Goal: Information Seeking & Learning: Compare options

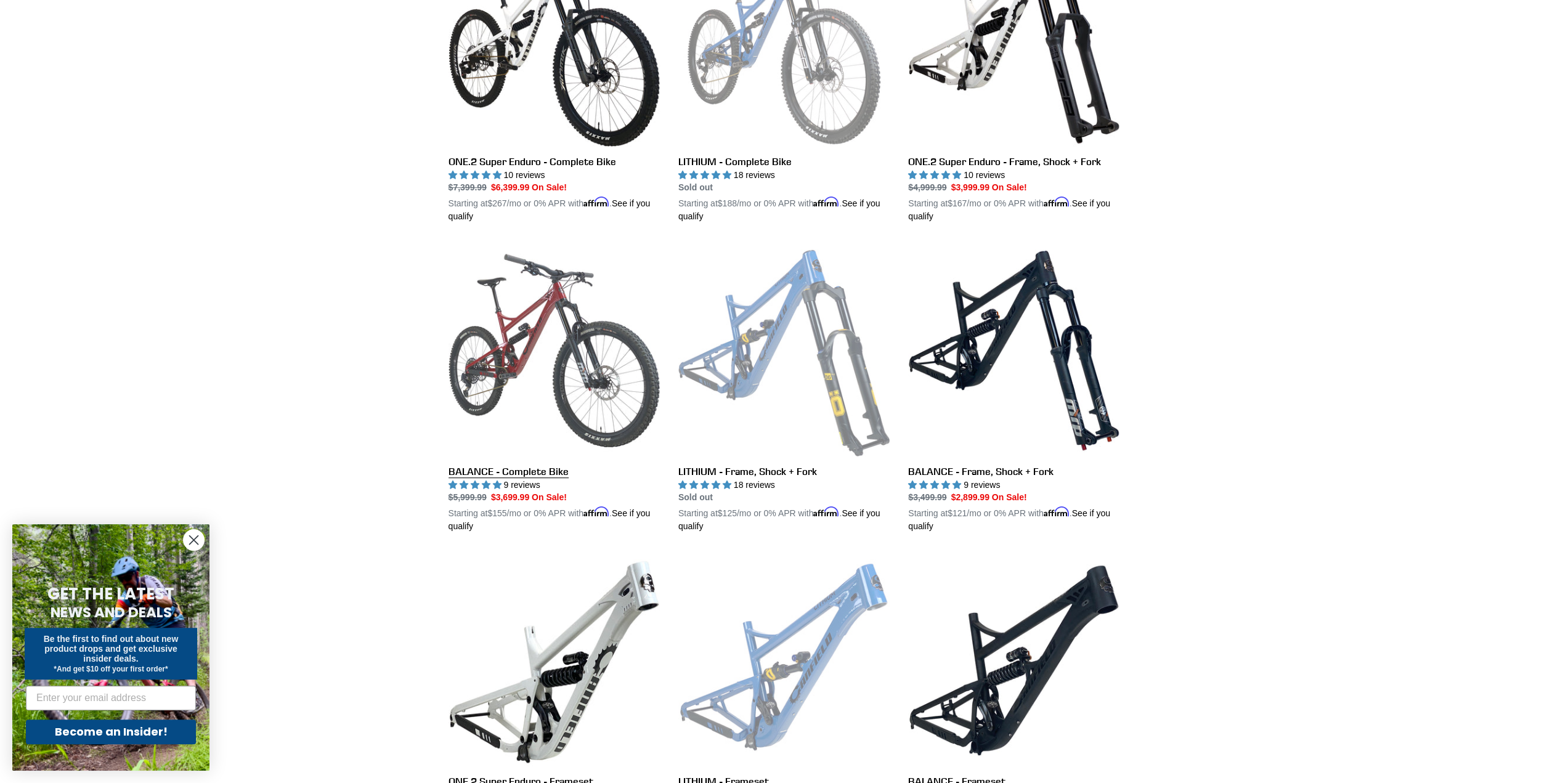
scroll to position [431, 0]
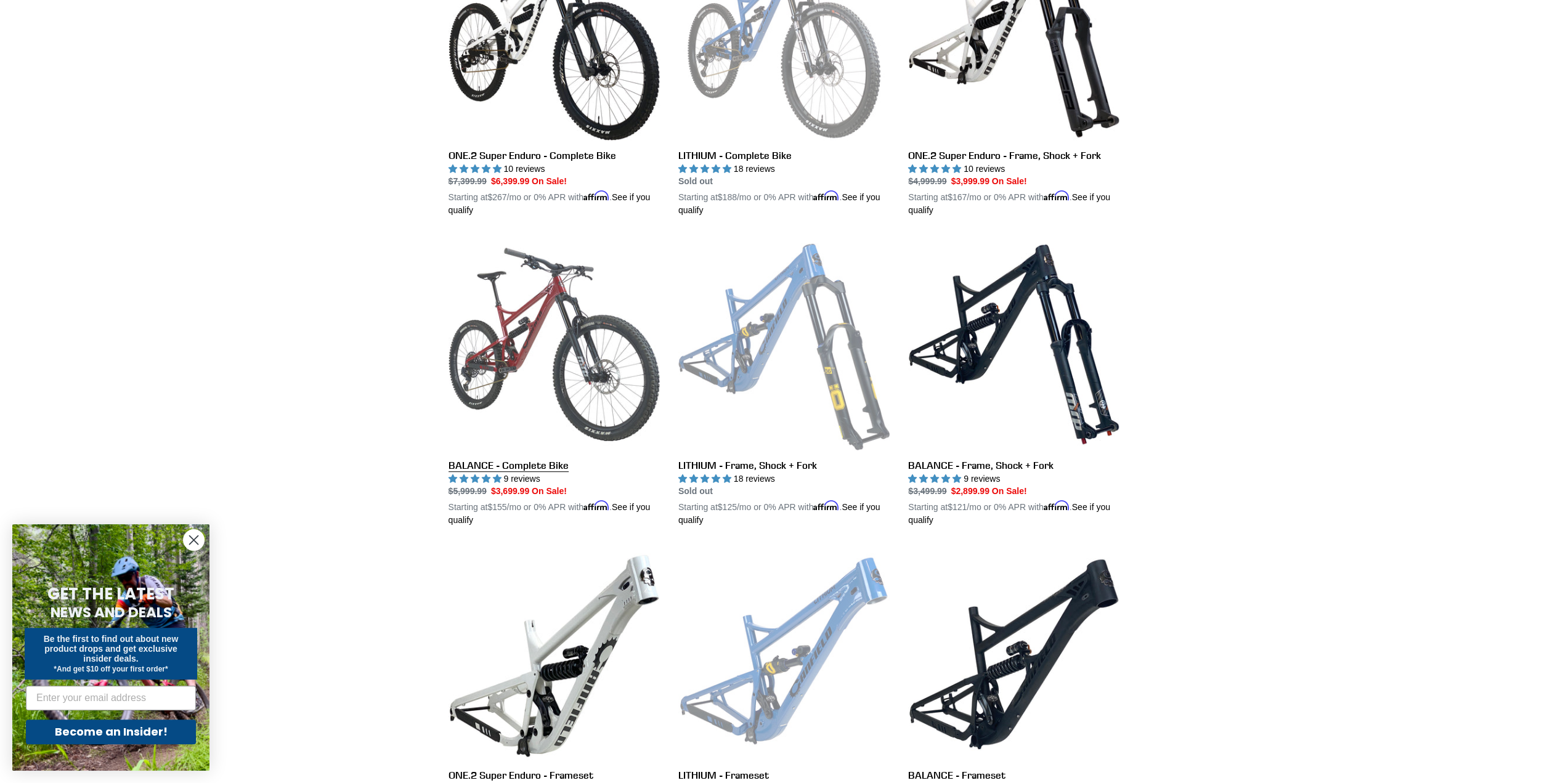
click at [533, 332] on link "BALANCE - Complete Bike" at bounding box center [553, 382] width 211 height 288
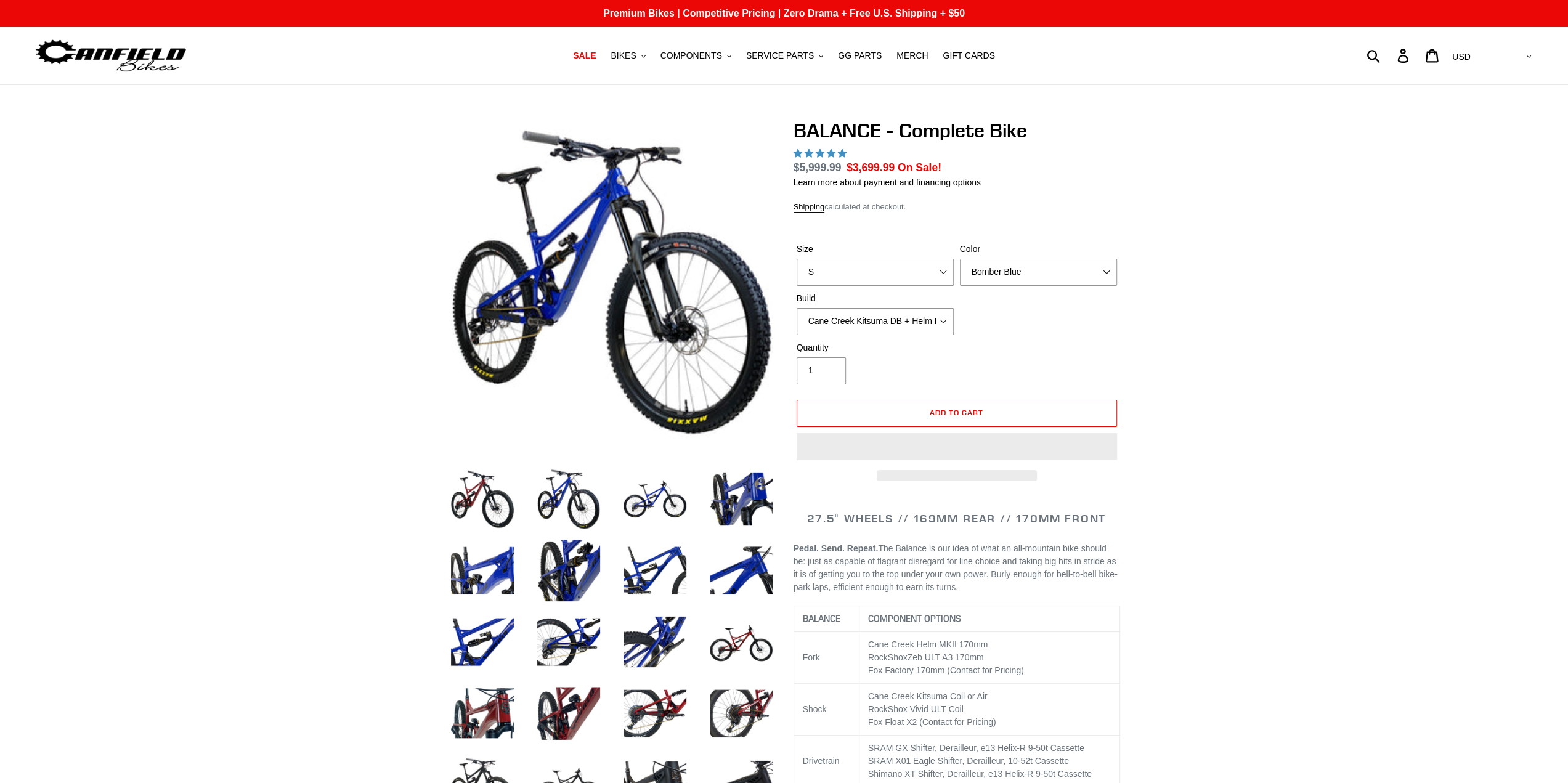
select select "highest-rating"
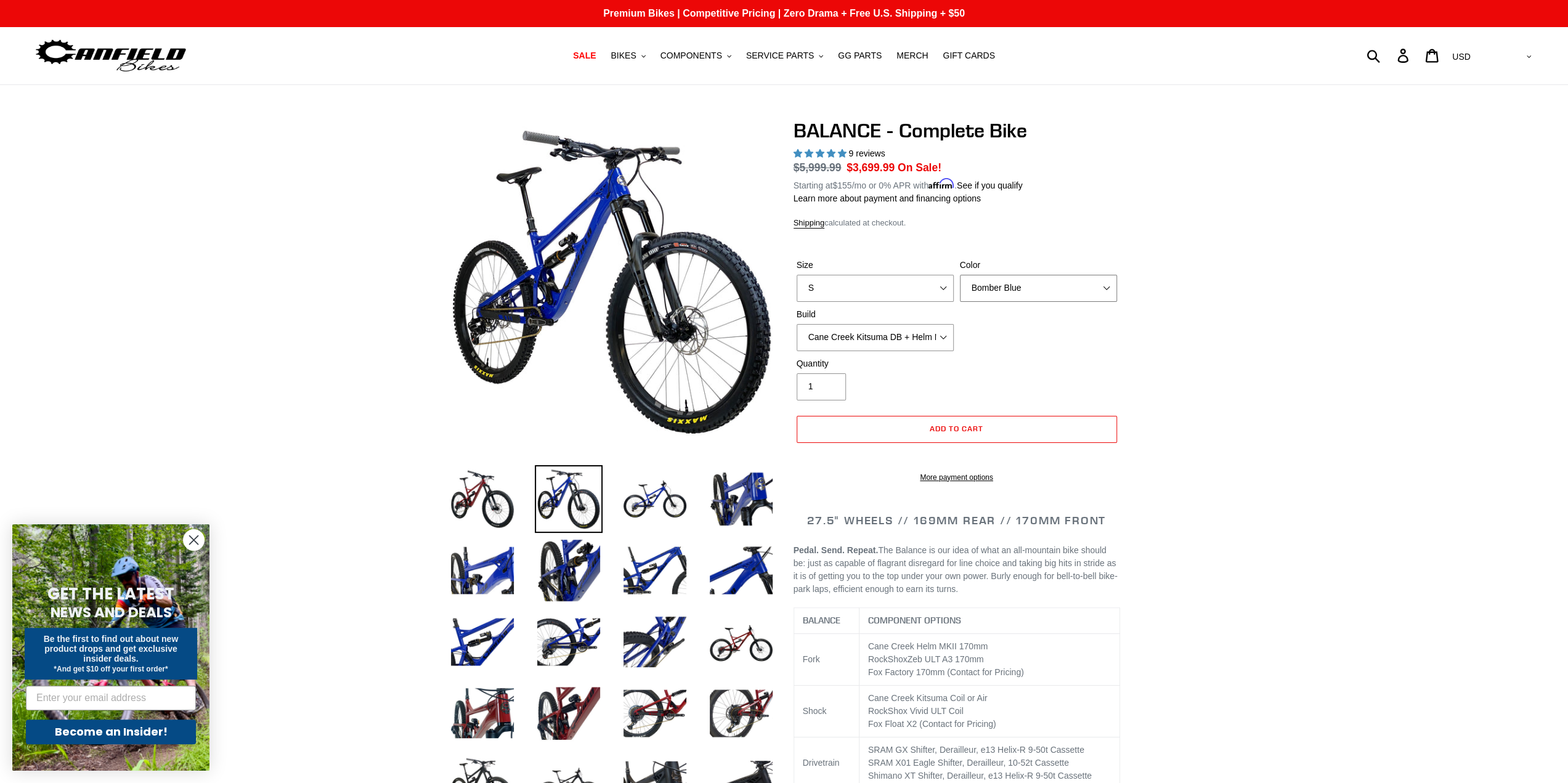
click at [1001, 277] on select "Bomber Blue Goat's Blood Stealth Black" at bounding box center [1039, 288] width 157 height 27
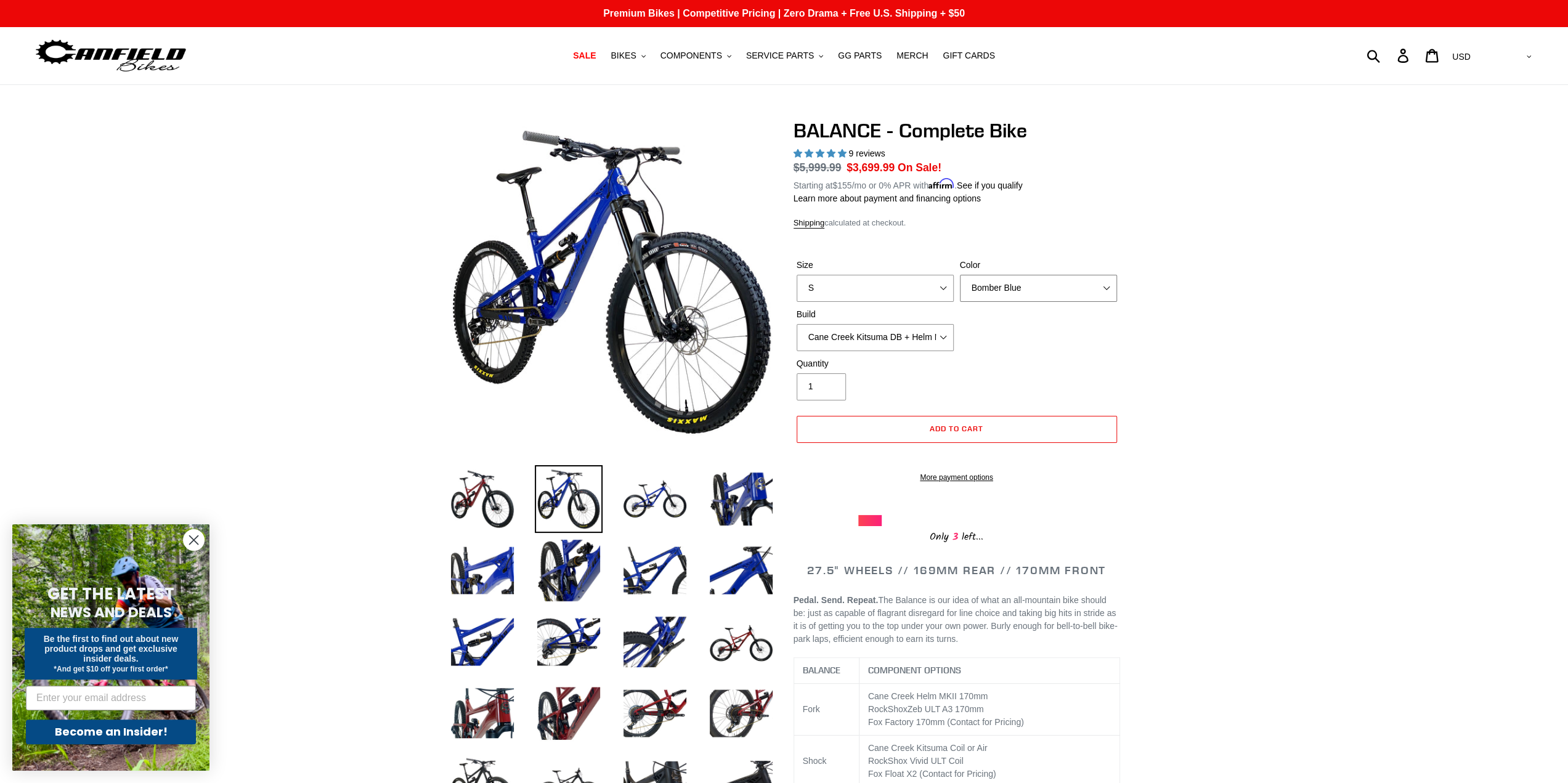
select select "Stealth Black"
click at [960, 275] on select "Bomber Blue Goat's Blood Stealth Black" at bounding box center [1039, 288] width 157 height 27
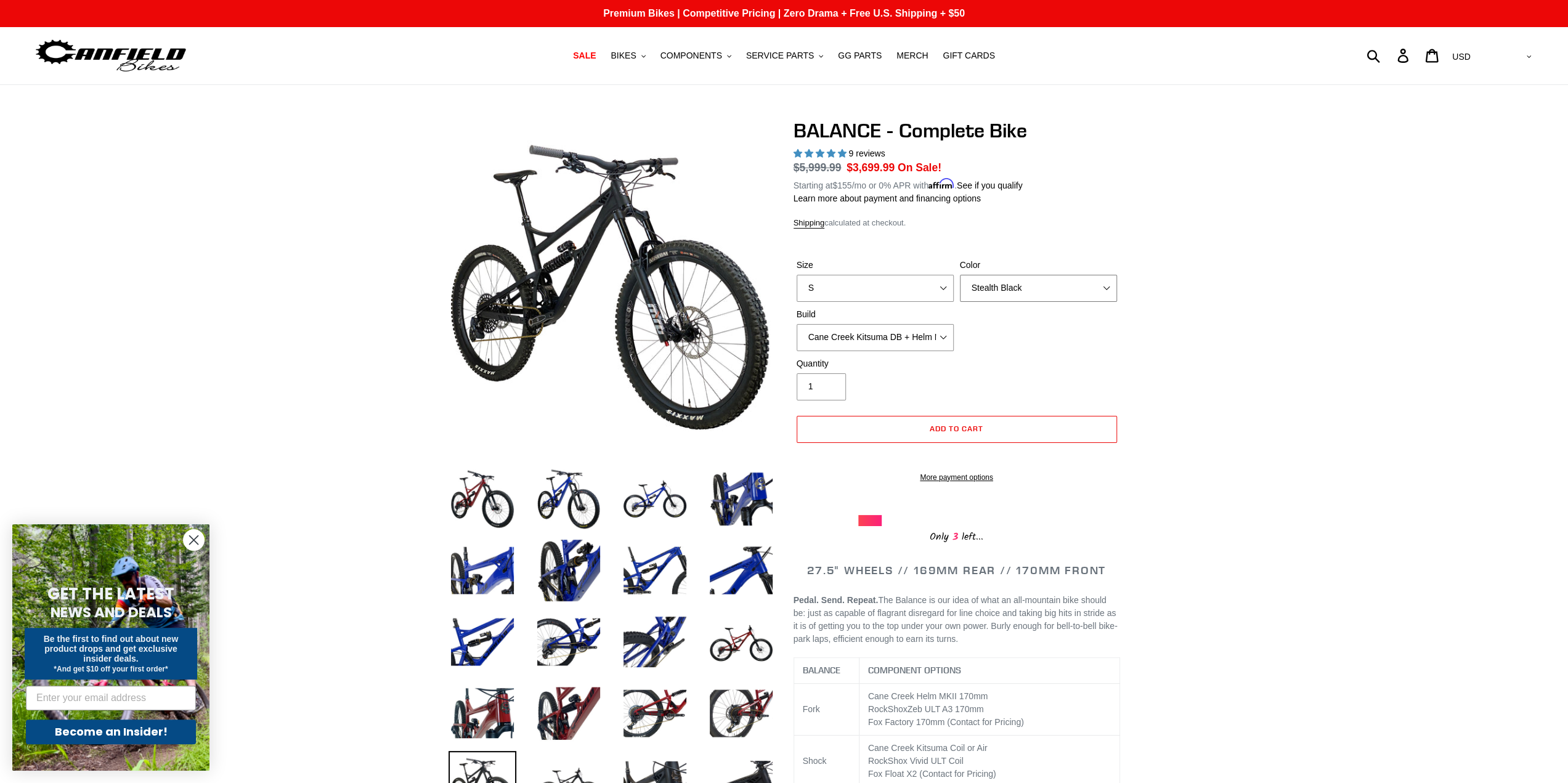
click at [985, 290] on select "Bomber Blue Goat's Blood Stealth Black" at bounding box center [1039, 288] width 157 height 27
click at [984, 222] on div "Shipping calculated at checkout." at bounding box center [956, 223] width 326 height 12
click at [907, 285] on select "S M L XL" at bounding box center [875, 288] width 157 height 27
click at [797, 275] on select "S M L XL" at bounding box center [875, 288] width 157 height 27
click at [865, 283] on select "S M L XL" at bounding box center [875, 288] width 157 height 27
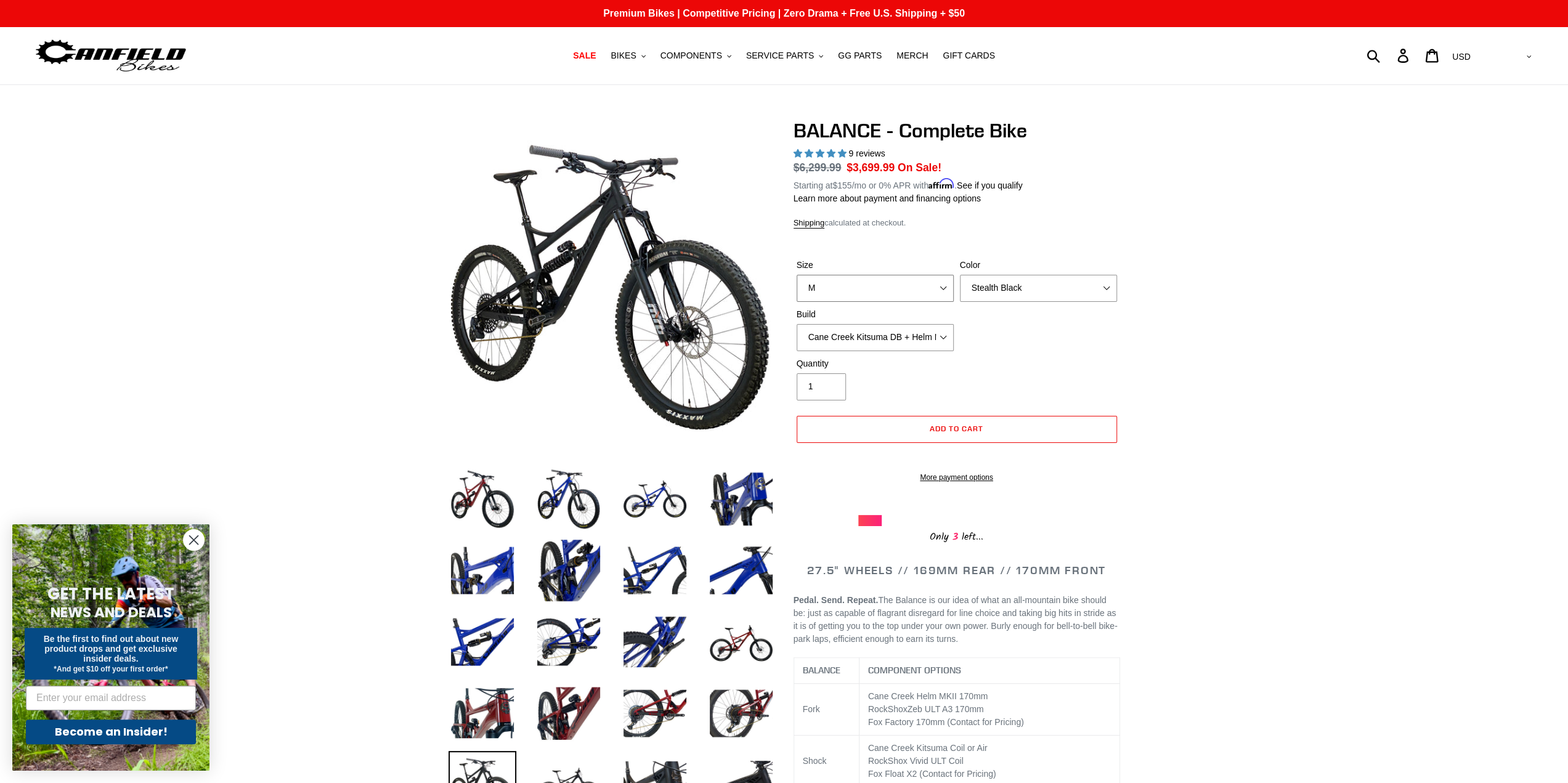
select select "L"
click at [797, 275] on select "S M L XL" at bounding box center [875, 288] width 157 height 27
click at [850, 338] on select "Cane Creek Kitsuma DB + Helm MKII + SRAM GX Cane Creek Kitsuma DB + Helm MKII +…" at bounding box center [875, 338] width 157 height 27
click at [797, 324] on select "Cane Creek Kitsuma DB + Helm MKII + SRAM GX Cane Creek Kitsuma DB + Helm MKII +…" at bounding box center [875, 338] width 157 height 27
click at [877, 330] on select "Cane Creek Kitsuma DB + Helm MKII + SRAM GX Cane Creek Kitsuma DB + Helm MKII +…" at bounding box center [875, 338] width 157 height 27
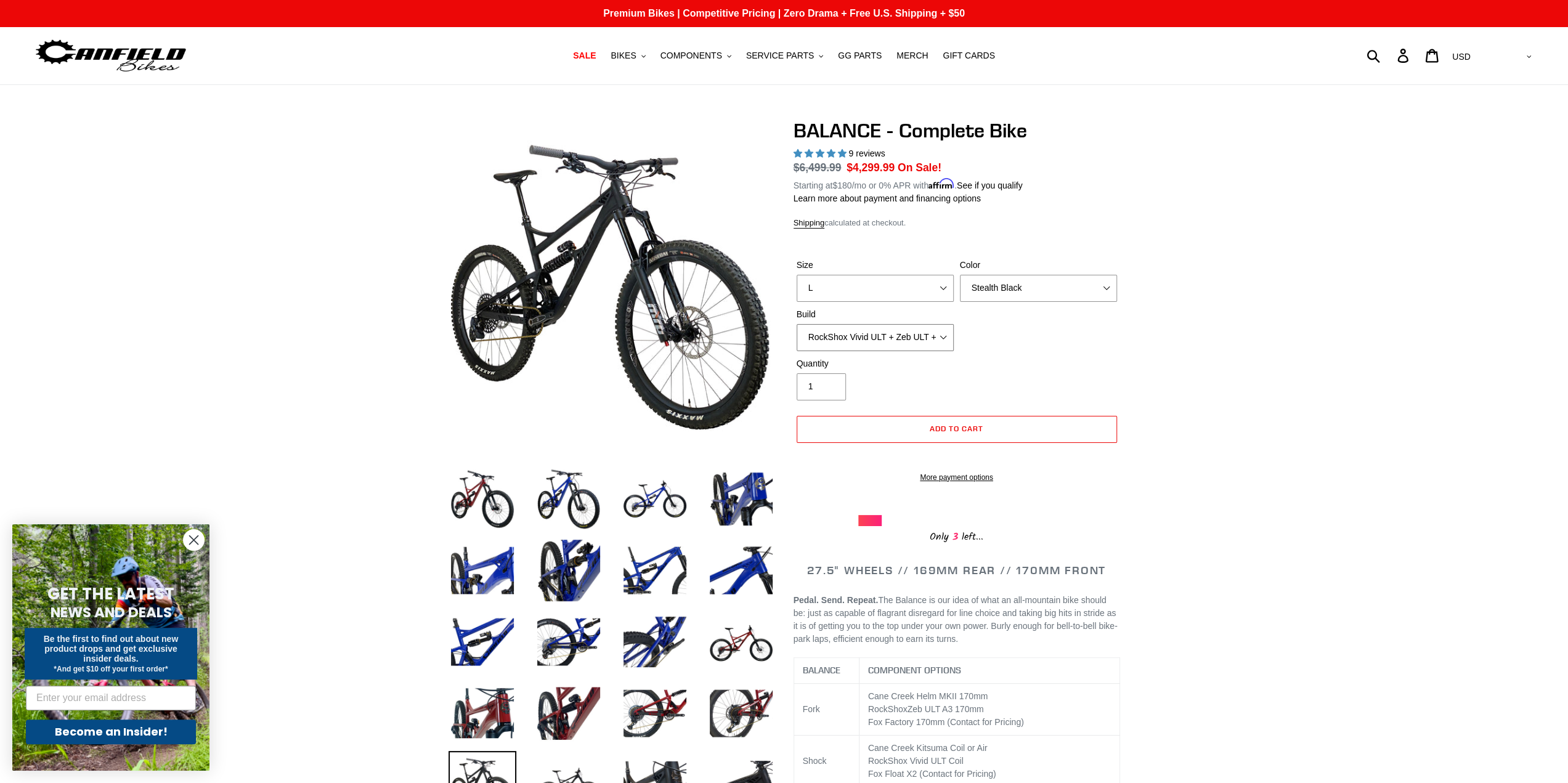
click at [797, 324] on select "Cane Creek Kitsuma DB + Helm MKII + SRAM GX Cane Creek Kitsuma DB + Helm MKII +…" at bounding box center [875, 338] width 157 height 27
click at [908, 339] on select "Cane Creek Kitsuma DB + Helm MKII + SRAM GX Cane Creek Kitsuma DB + Helm MKII +…" at bounding box center [875, 338] width 157 height 27
select select "RockShox Vivid ULT + Zeb ULT + SRAM XO"
click at [797, 324] on select "Cane Creek Kitsuma DB + Helm MKII + SRAM GX Cane Creek Kitsuma DB + Helm MKII +…" at bounding box center [875, 338] width 157 height 27
click at [899, 333] on select "Cane Creek Kitsuma DB + Helm MKII + SRAM GX Cane Creek Kitsuma DB + Helm MKII +…" at bounding box center [875, 338] width 157 height 27
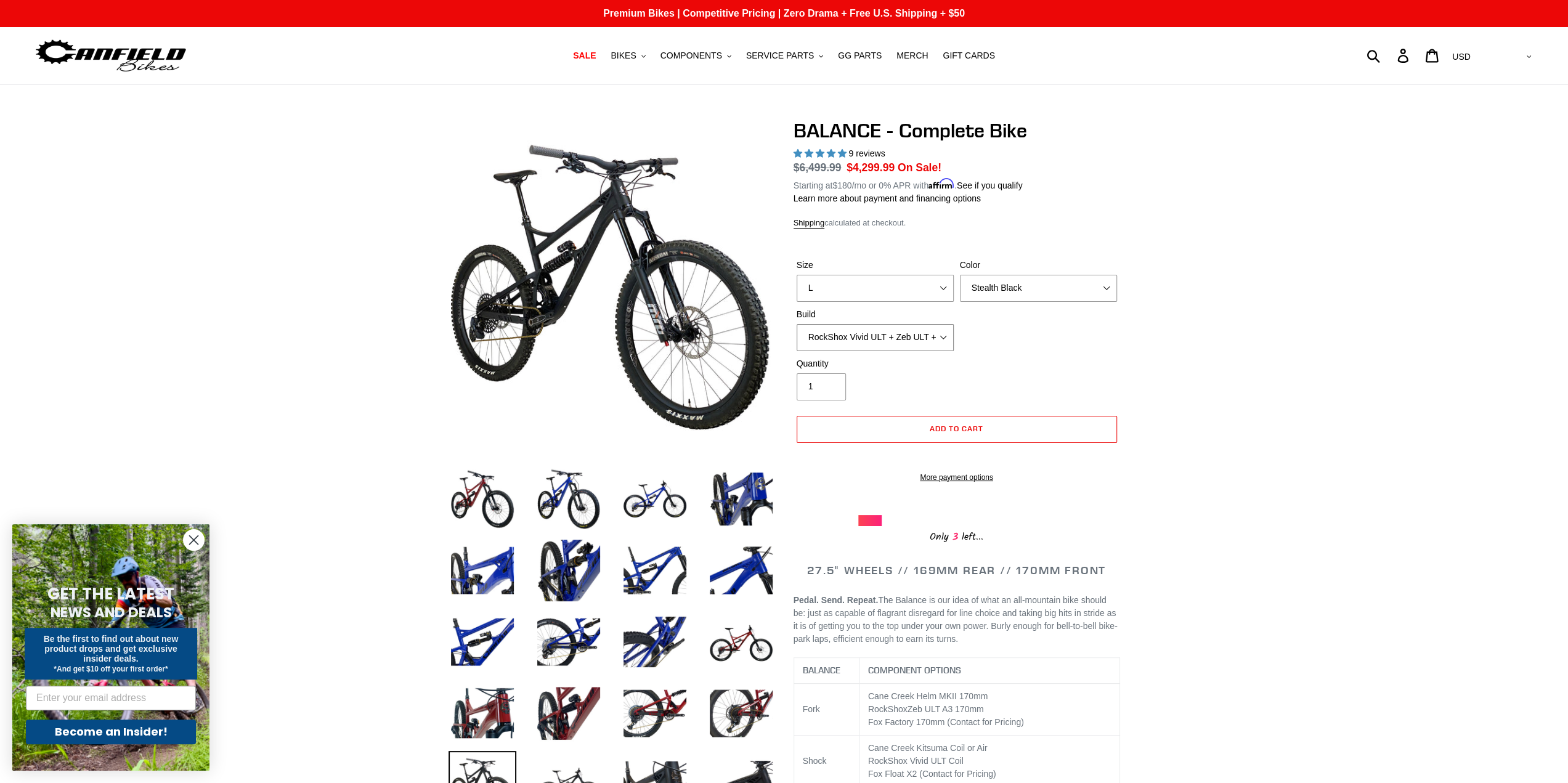
click at [797, 324] on select "Cane Creek Kitsuma DB + Helm MKII + SRAM GX Cane Creek Kitsuma DB + Helm MKII +…" at bounding box center [875, 338] width 157 height 27
click at [897, 286] on select "S M L XL" at bounding box center [875, 288] width 157 height 27
click at [797, 275] on select "S M L XL" at bounding box center [875, 288] width 157 height 27
click at [880, 334] on select "Cane Creek Kitsuma DB + Helm MKII + SRAM GX Cane Creek Kitsuma DB + Helm MKII +…" at bounding box center [875, 338] width 157 height 27
click at [797, 324] on select "Cane Creek Kitsuma DB + Helm MKII + SRAM GX Cane Creek Kitsuma DB + Helm MKII +…" at bounding box center [875, 338] width 157 height 27
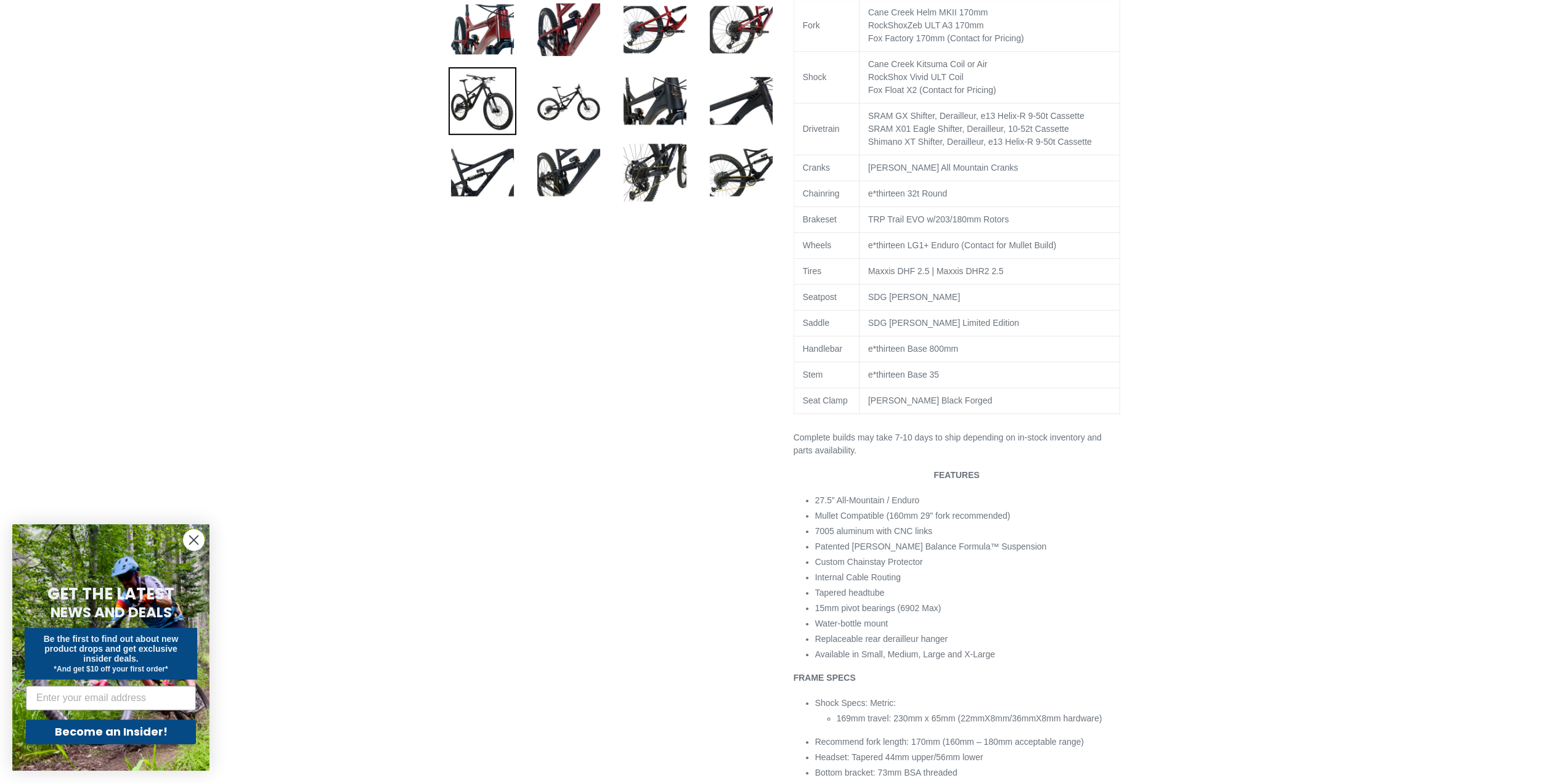
scroll to position [431, 0]
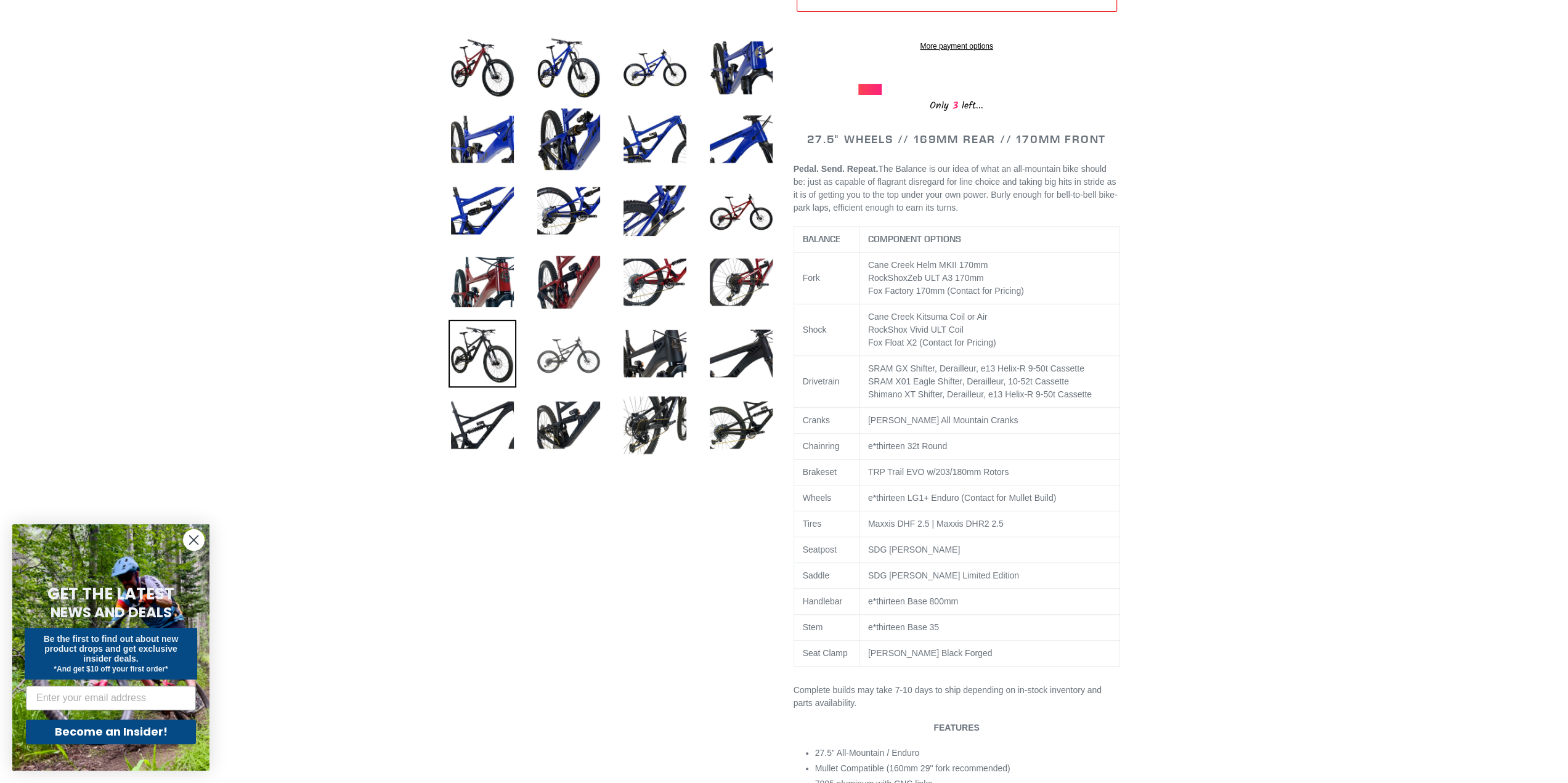
click at [562, 342] on img at bounding box center [568, 353] width 68 height 68
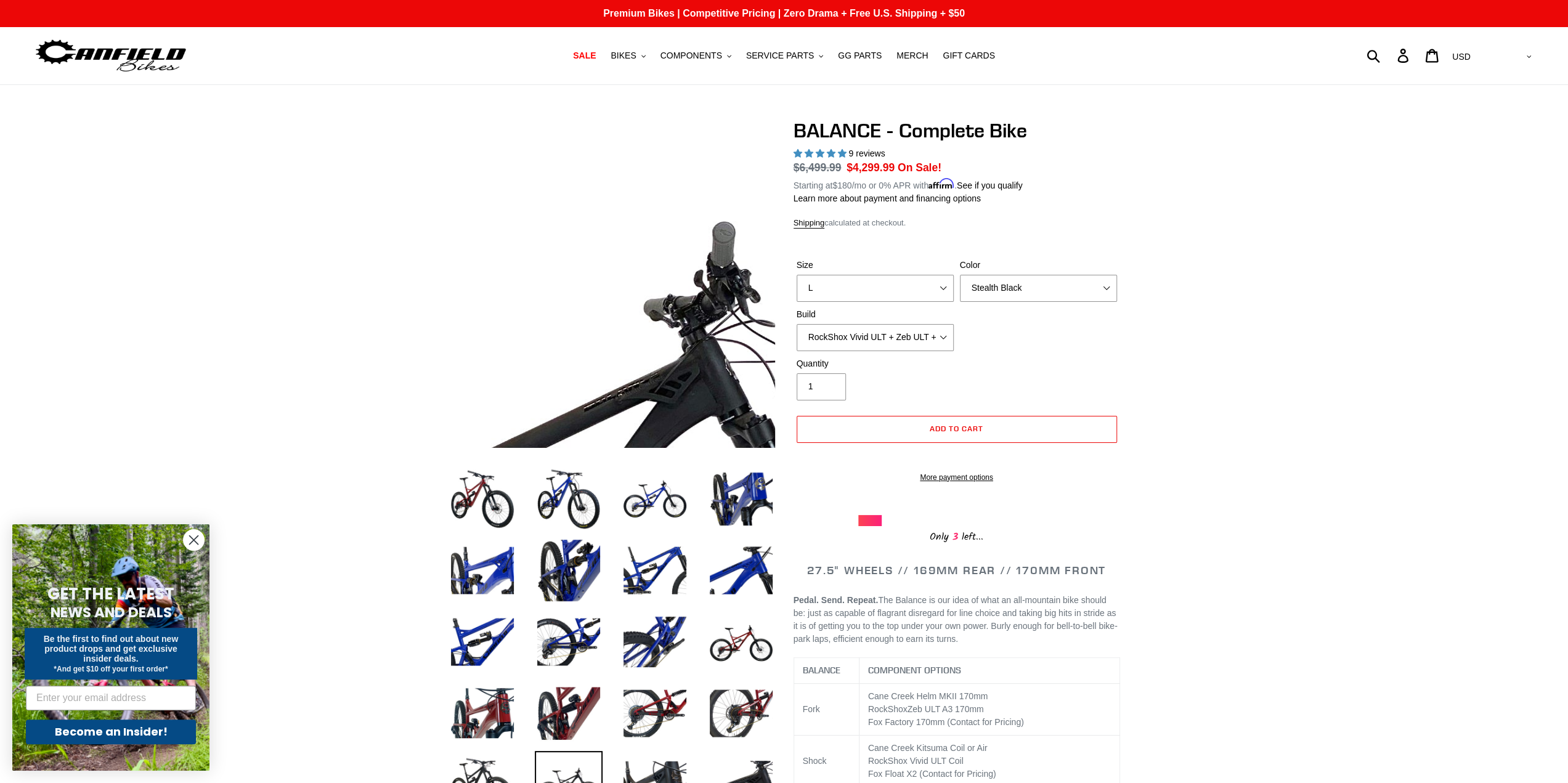
scroll to position [0, 0]
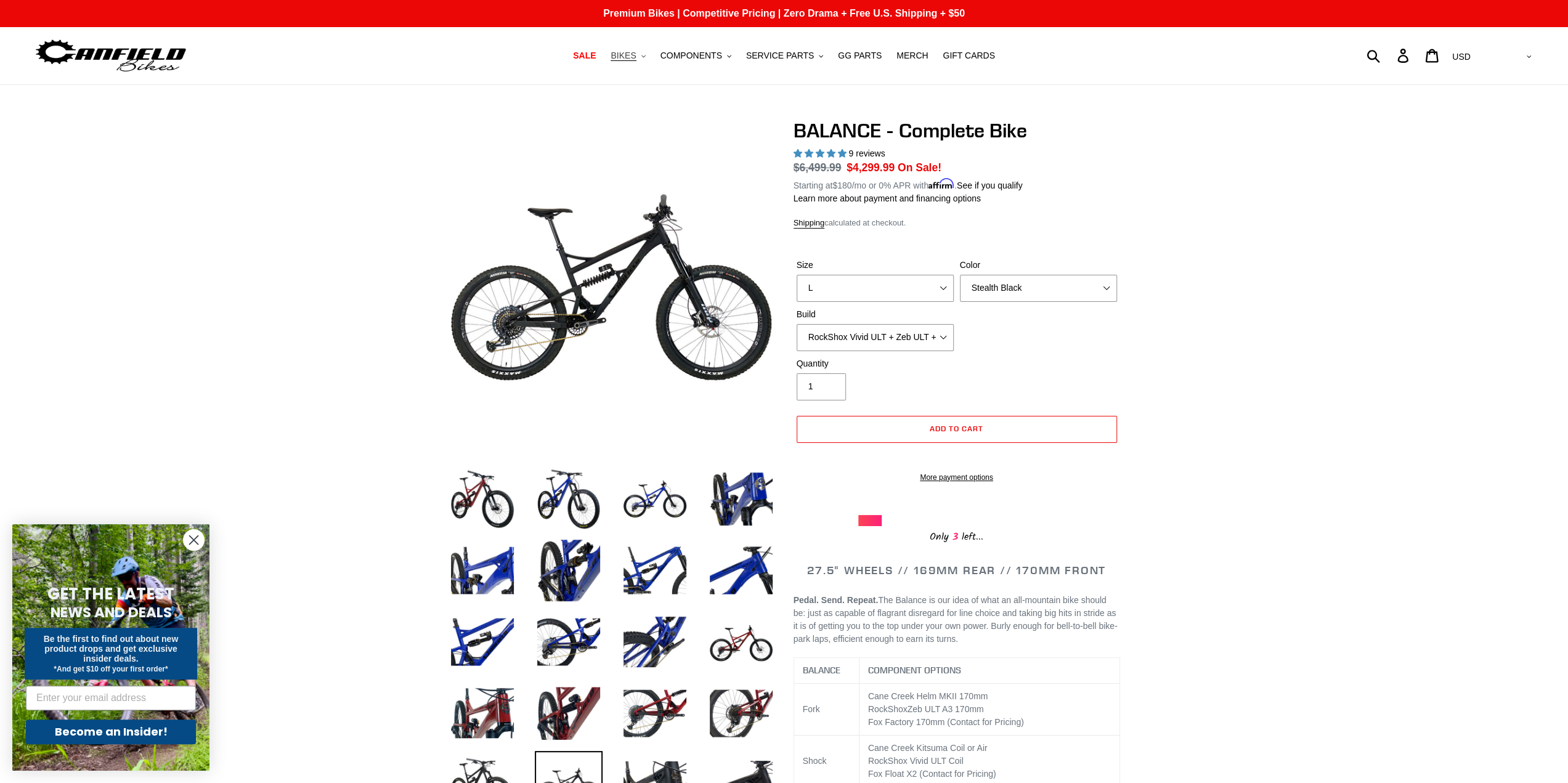
click at [636, 54] on span "BIKES" at bounding box center [623, 56] width 25 height 11
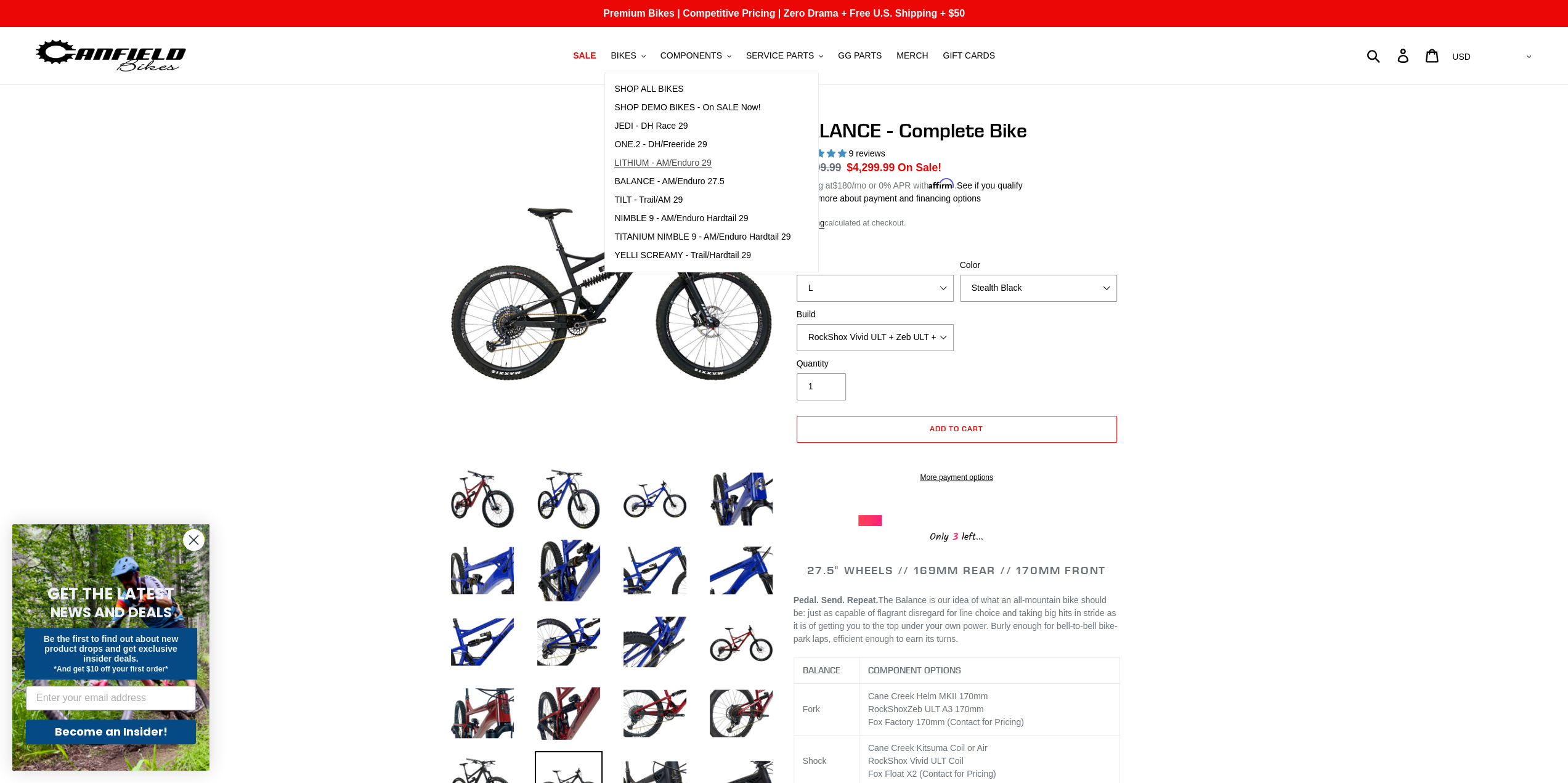
click at [728, 157] on link "LITHIUM - AM/Enduro 29" at bounding box center [702, 163] width 195 height 19
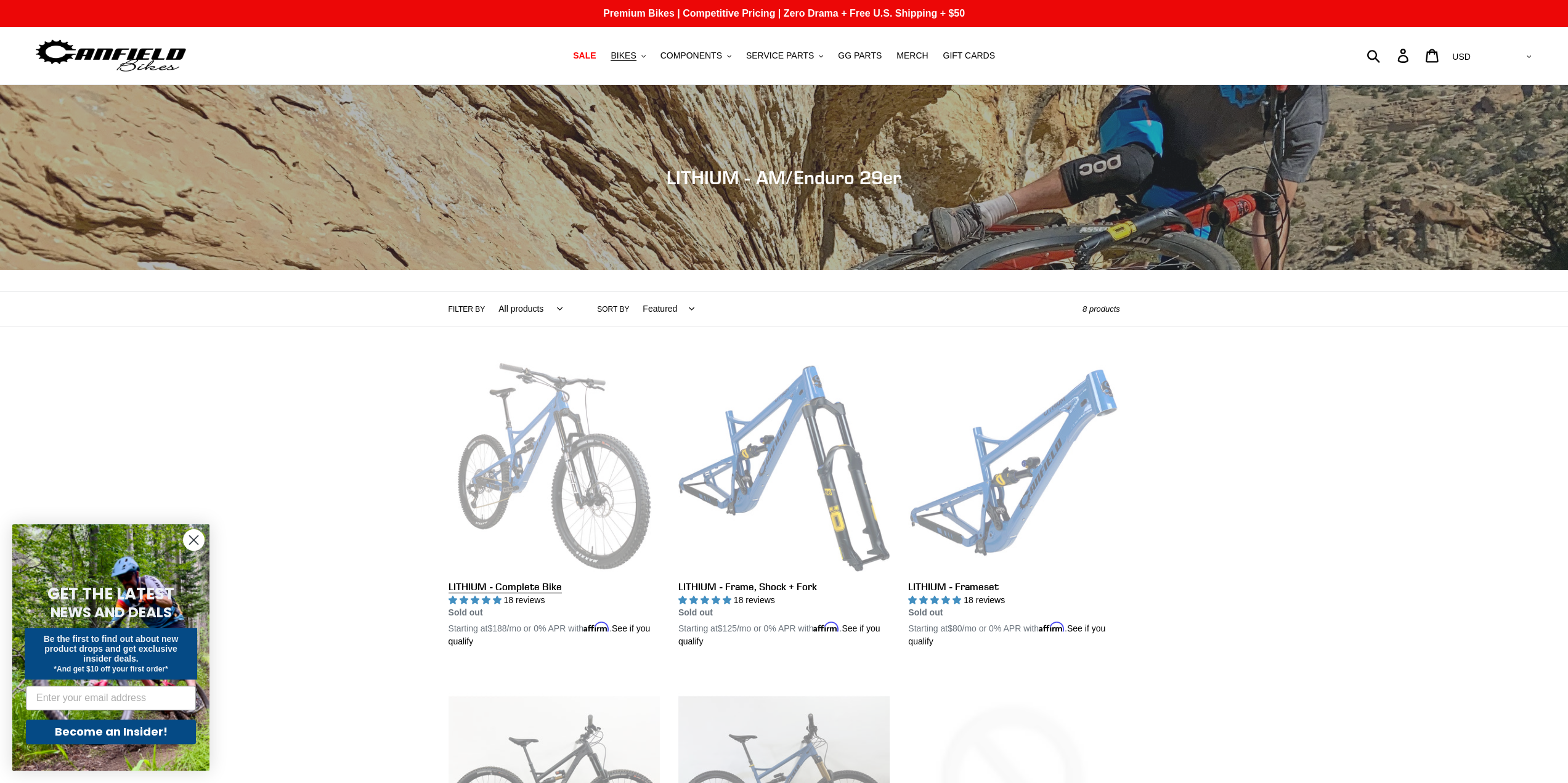
click at [565, 475] on link "LITHIUM - Complete Bike" at bounding box center [553, 504] width 211 height 288
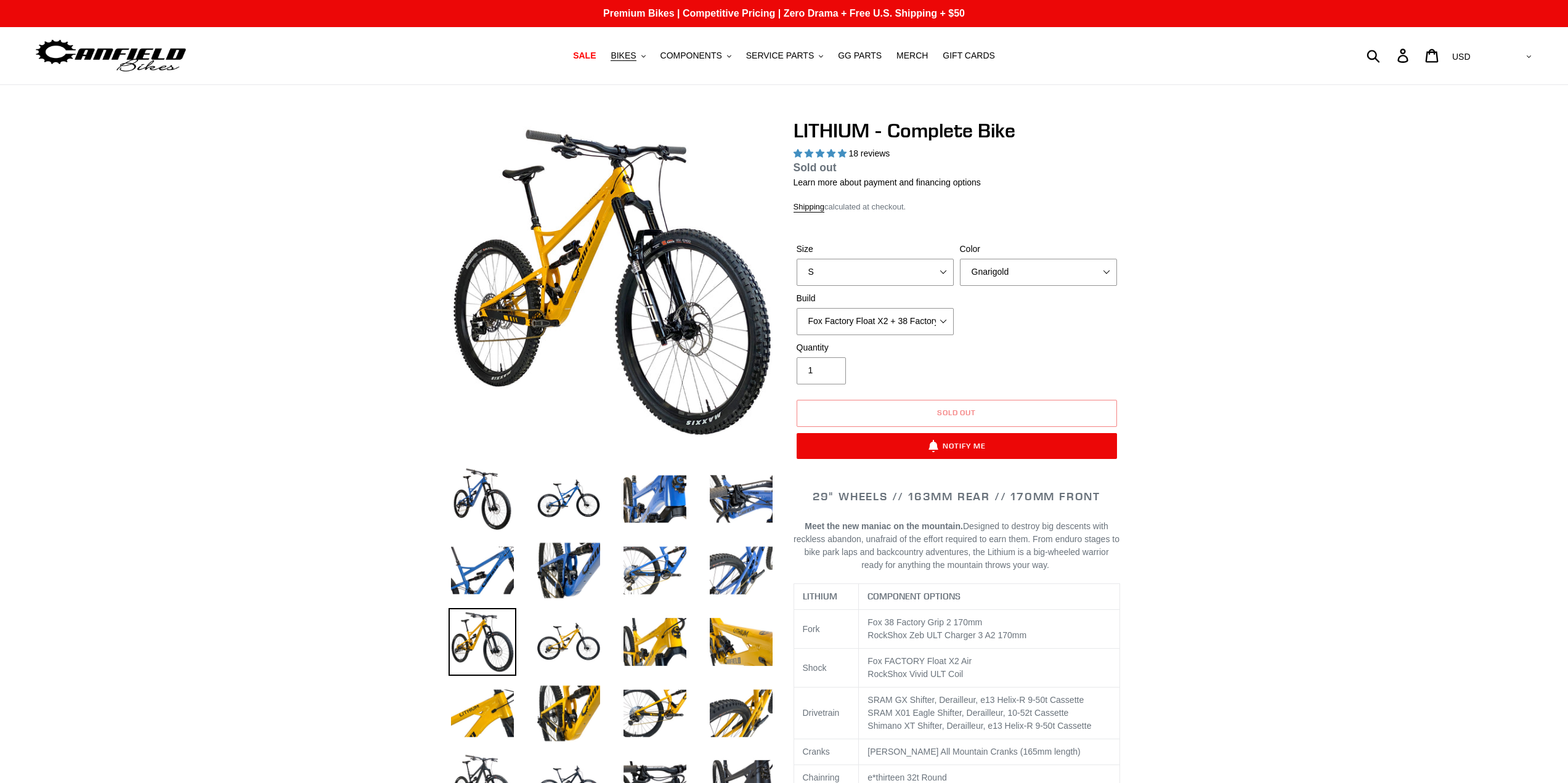
select select "highest-rating"
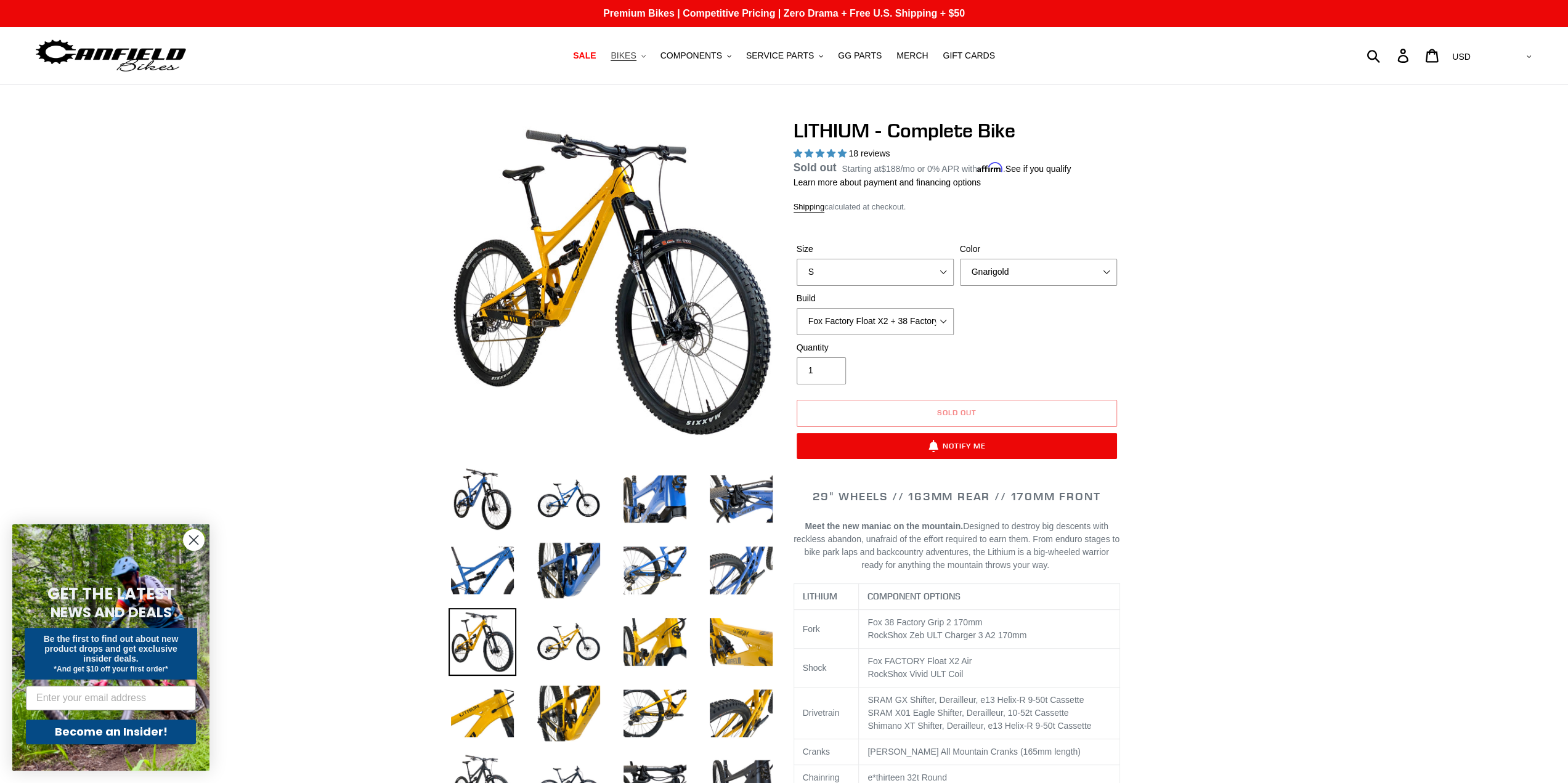
click at [647, 56] on button "BIKES .cls-1{fill:#231f20}" at bounding box center [628, 56] width 47 height 17
